Goal: Communication & Community: Connect with others

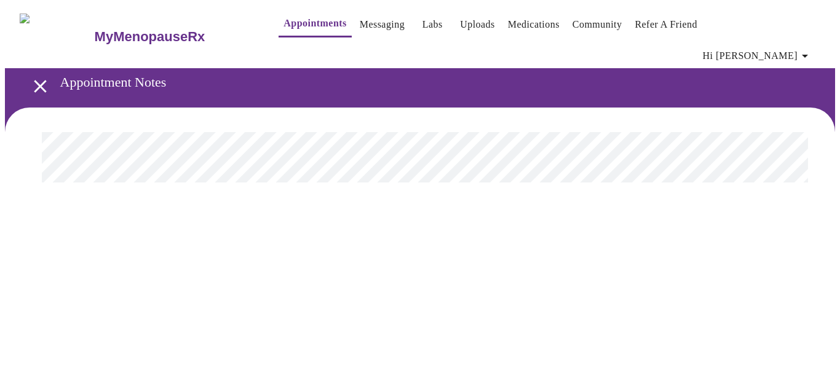
click at [361, 25] on link "Messaging" at bounding box center [382, 24] width 45 height 17
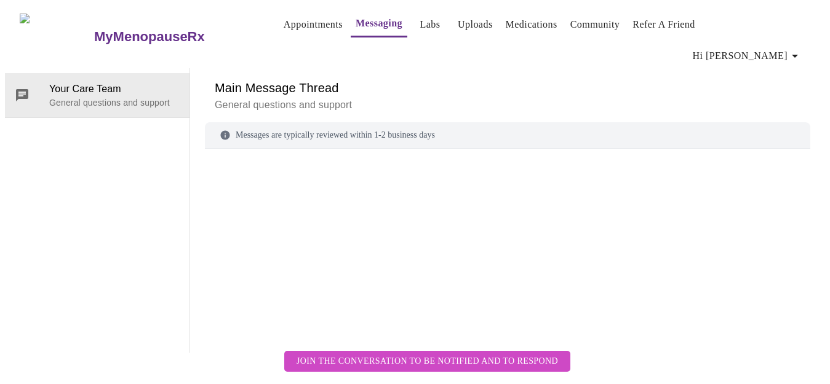
scroll to position [46, 0]
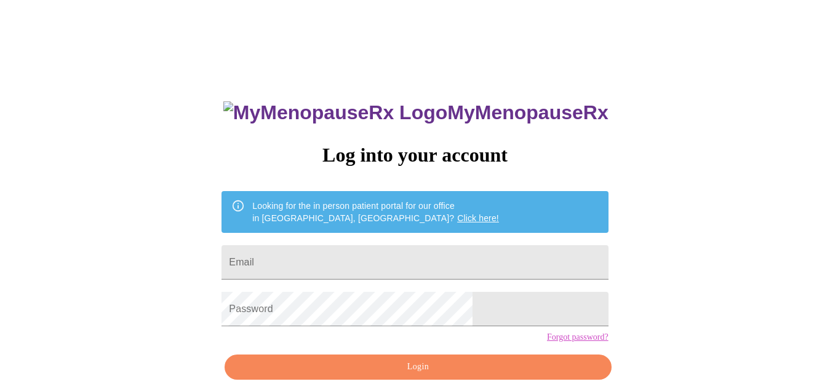
scroll to position [46, 0]
